Goal: Entertainment & Leisure: Consume media (video, audio)

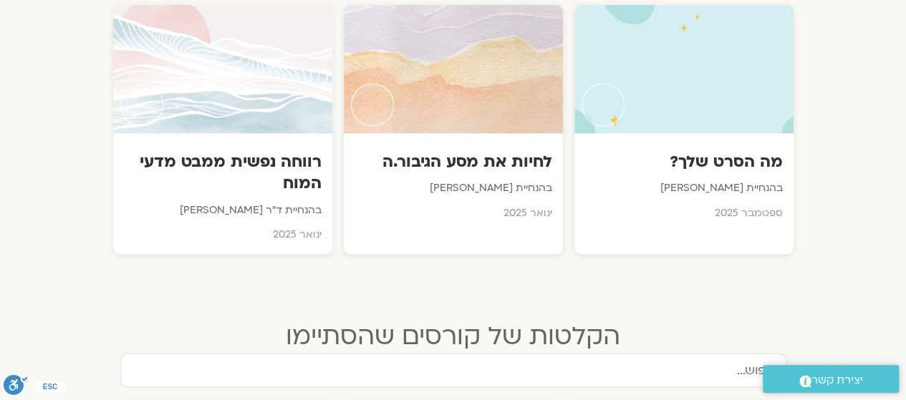
scroll to position [1068, 0]
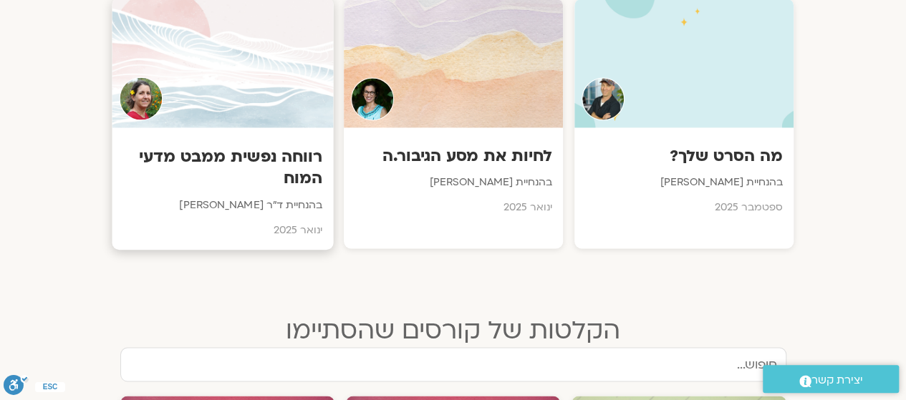
click at [239, 153] on h3 "רווחה נפשית ממבט מדעי המוח" at bounding box center [222, 167] width 200 height 44
click at [226, 109] on div at bounding box center [222, 62] width 221 height 130
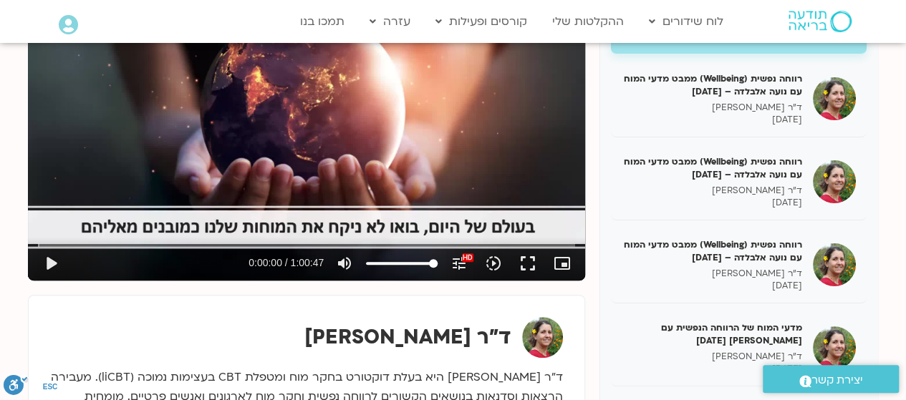
scroll to position [263, 0]
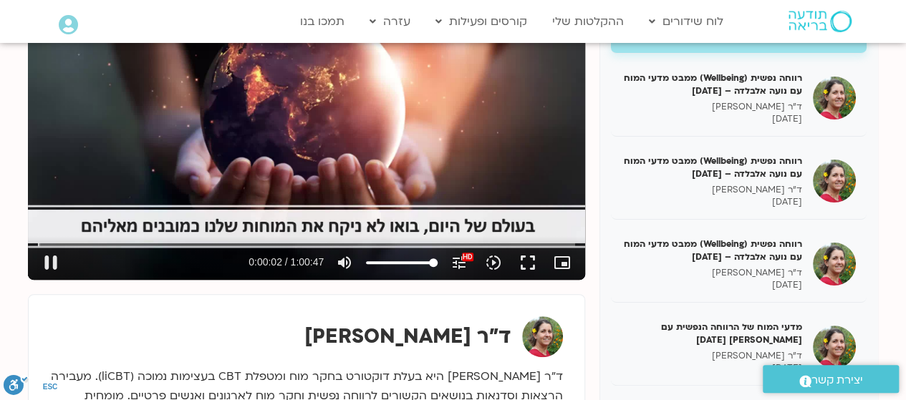
type input "2.853863"
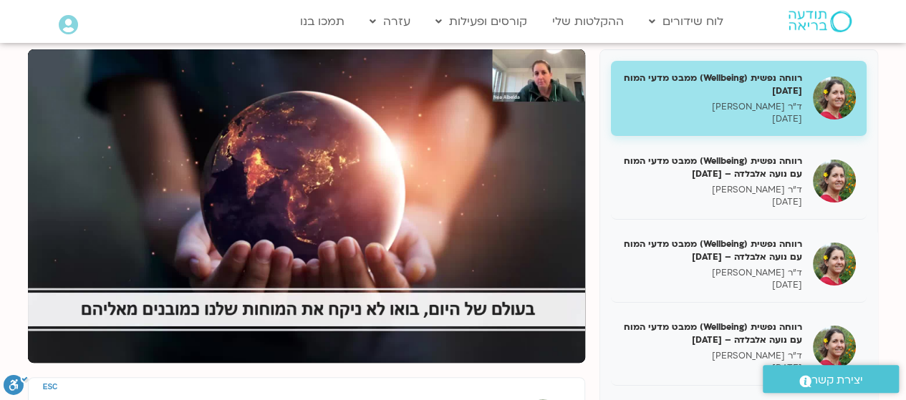
scroll to position [184, 0]
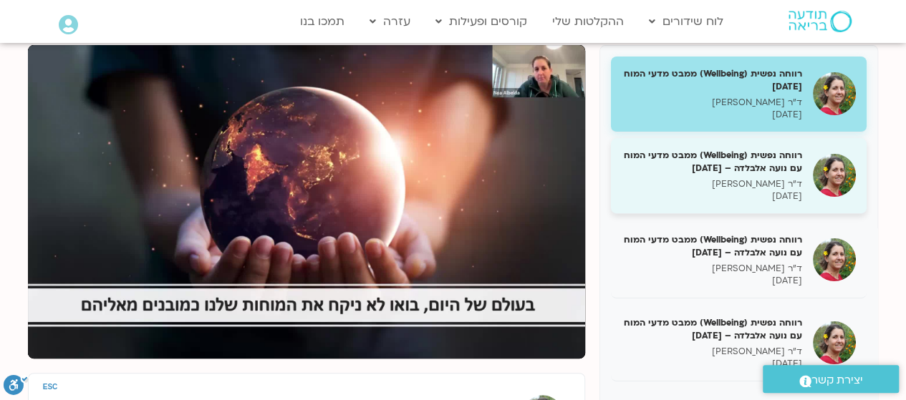
click at [738, 159] on h5 "רווחה נפשית (Wellbeing) ממבט מדעי המוח עם נועה אלבלדה – [DATE]" at bounding box center [712, 162] width 180 height 26
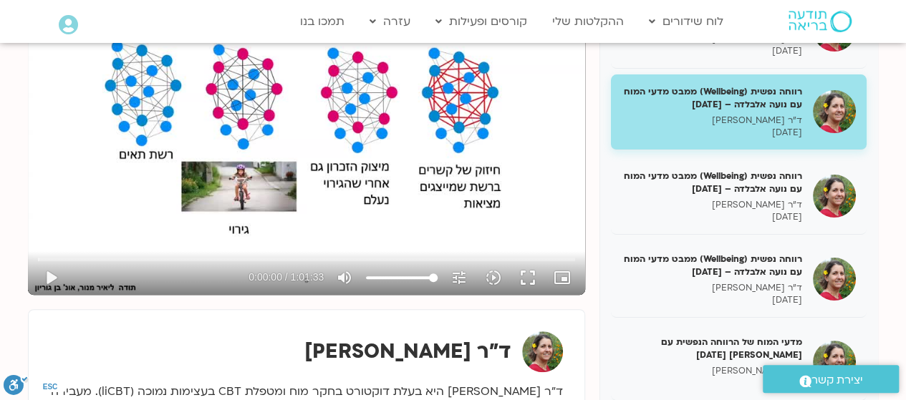
scroll to position [252, 0]
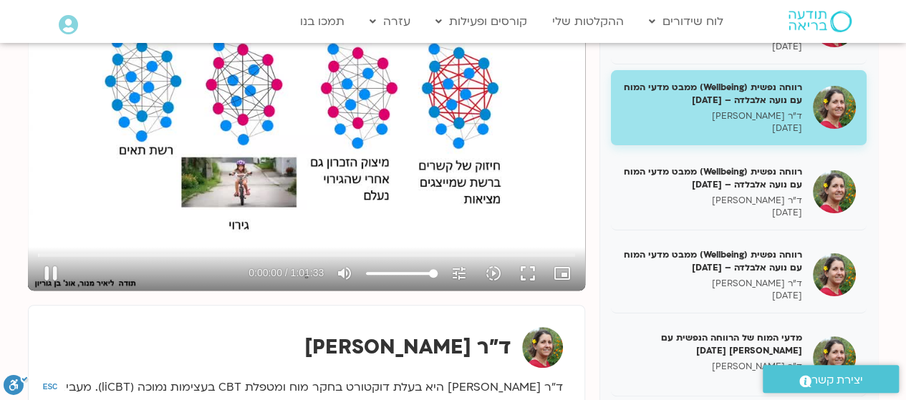
type input "0.967382"
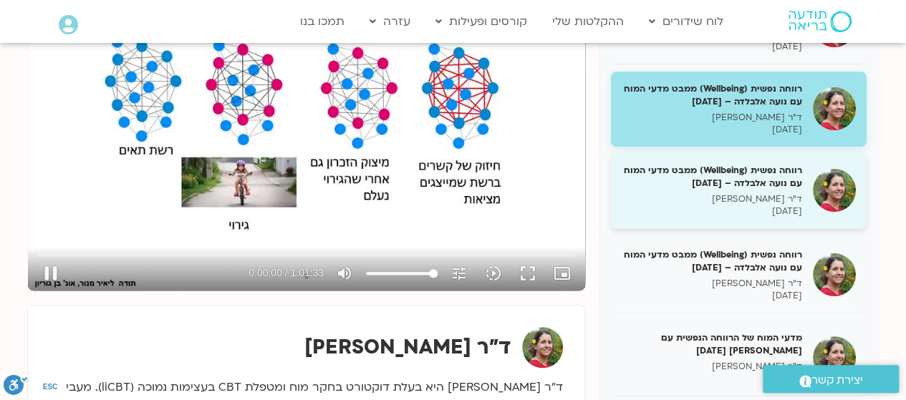
click at [759, 194] on p "ד"ר [PERSON_NAME]" at bounding box center [712, 199] width 180 height 12
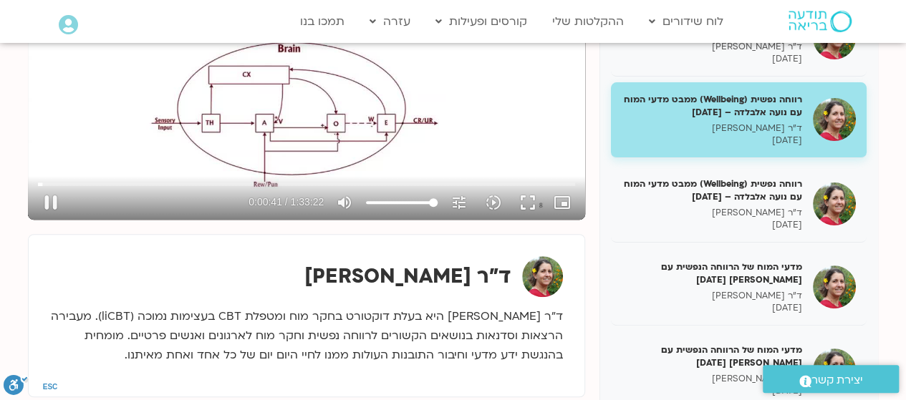
scroll to position [322, 0]
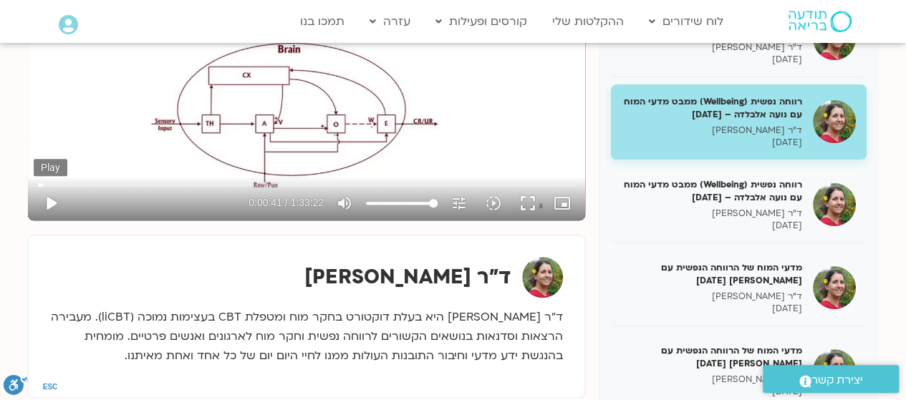
click at [46, 199] on button "play_arrow" at bounding box center [51, 203] width 34 height 34
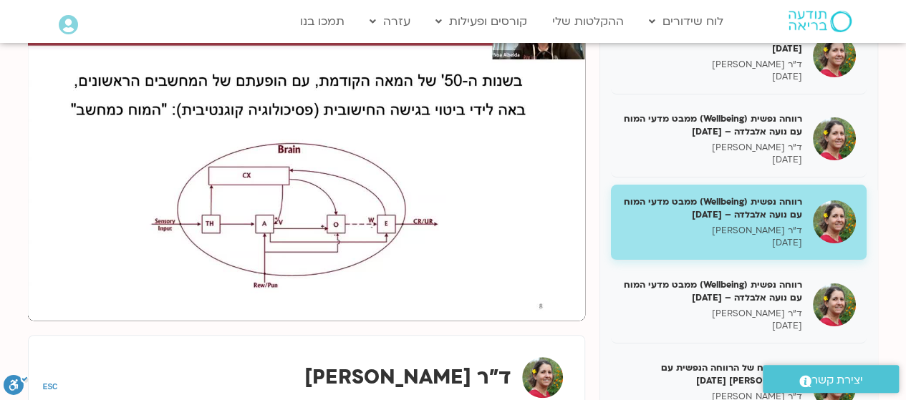
scroll to position [222, 0]
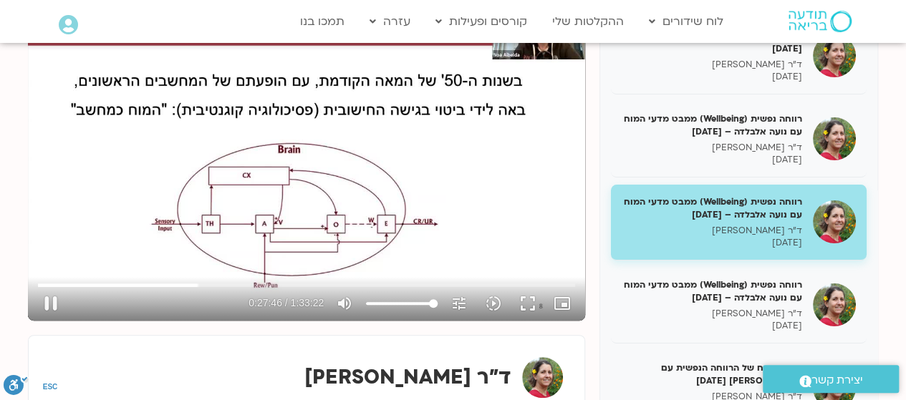
type input "1666.317181"
type input "59.4105113636364"
type input "1666.450126"
type input "59.4105113636364"
click at [407, 303] on input "Volume" at bounding box center [402, 303] width 72 height 9
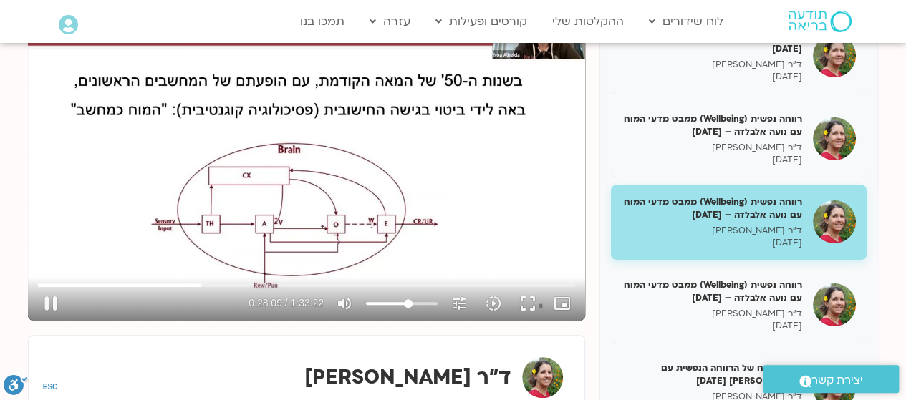
type input "1690.176938"
type input "36.6832386363636"
type input "1690.313567"
type input "36.6832386363636"
click at [393, 302] on input "Volume" at bounding box center [402, 303] width 72 height 9
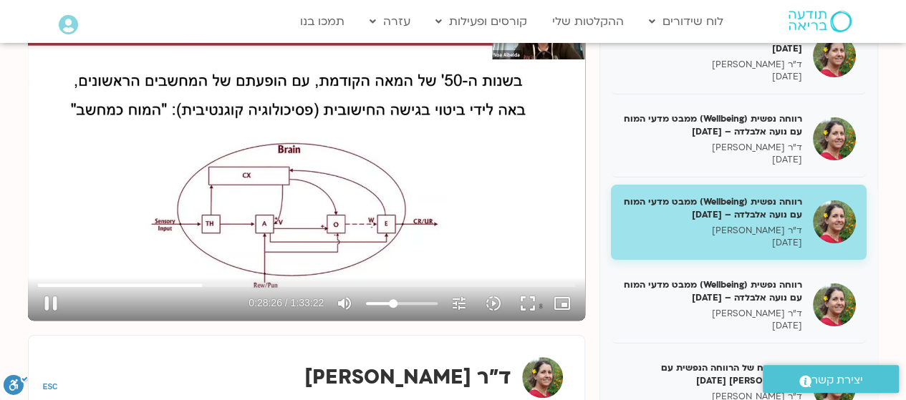
type input "1706.486105"
type input "79.8650568181818"
type input "1706.647628"
type input "79.8650568181818"
click at [420, 299] on input "Volume" at bounding box center [402, 303] width 72 height 9
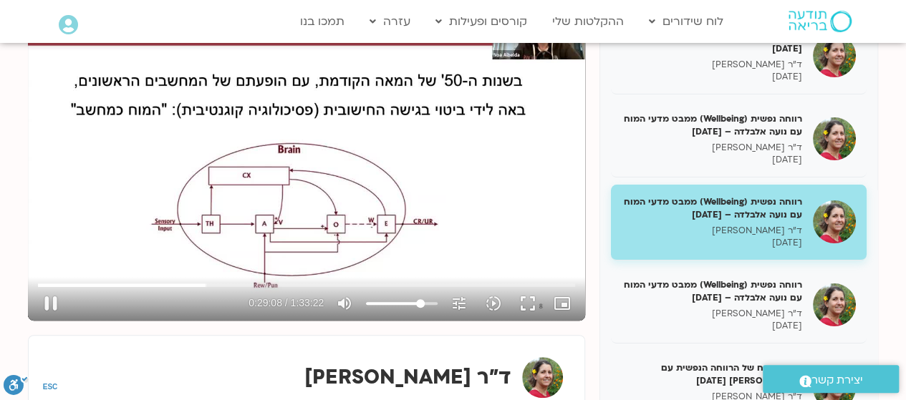
type input "1749.037445"
type input "29.8650568181818"
type input "1749.171634"
type input "29.8650568181818"
click at [389, 301] on input "Volume" at bounding box center [402, 303] width 72 height 9
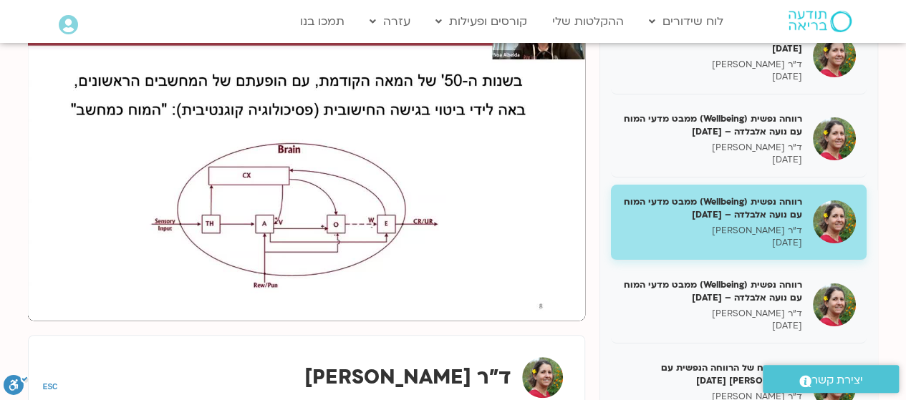
click at [202, 328] on div "רווחה נפשית (Wellbeing) ממבט מדעי המוח [DATE] ד"ר [PERSON_NAME] [DATE] רווחה נפ…" at bounding box center [453, 260] width 850 height 506
click at [278, 387] on div "ד"ר [PERSON_NAME]" at bounding box center [306, 377] width 513 height 41
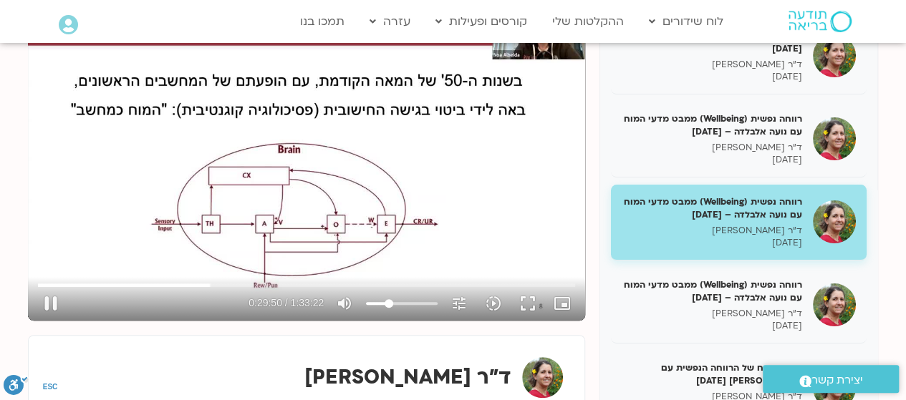
type input "1790.766948"
type input "48.8044507575758"
type input "1791.027594"
type input "48.8044507575758"
click at [401, 302] on input "Volume" at bounding box center [402, 303] width 72 height 9
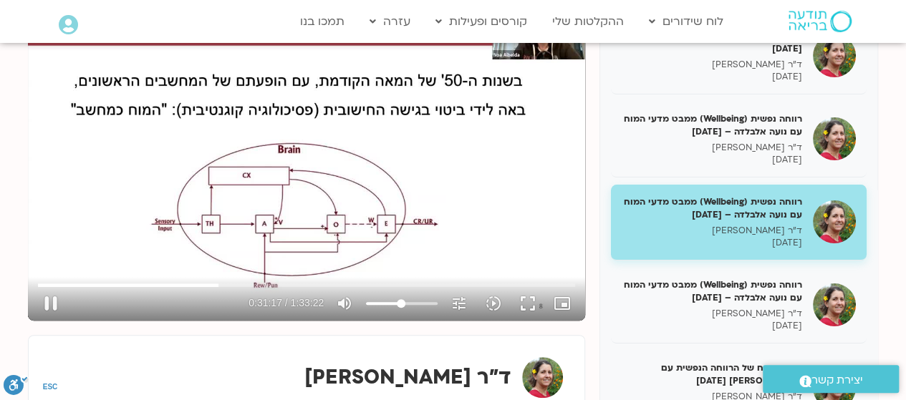
type input "1877.25233"
type input "15.4711174242424"
click at [380, 306] on input "Volume" at bounding box center [402, 303] width 72 height 9
click at [377, 303] on input "Volume" at bounding box center [402, 303] width 72 height 9
click at [54, 300] on button "pause" at bounding box center [51, 303] width 34 height 34
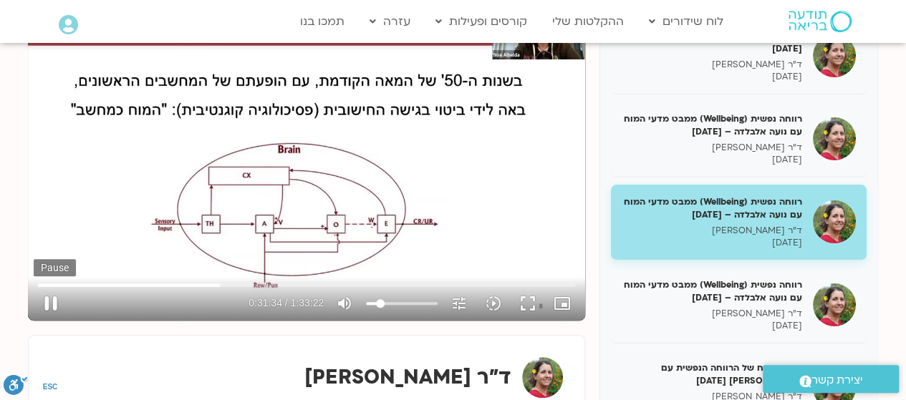
type input "1894.36604"
